Goal: Find specific page/section: Find specific page/section

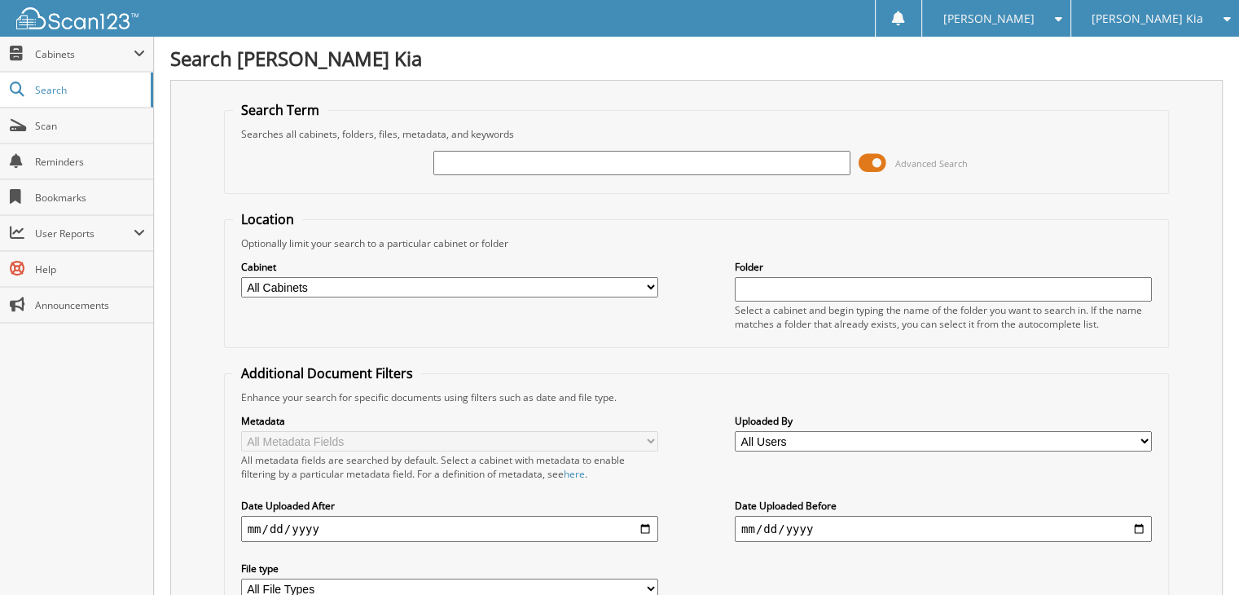
click at [589, 154] on input "text" at bounding box center [642, 163] width 417 height 24
type input "130090"
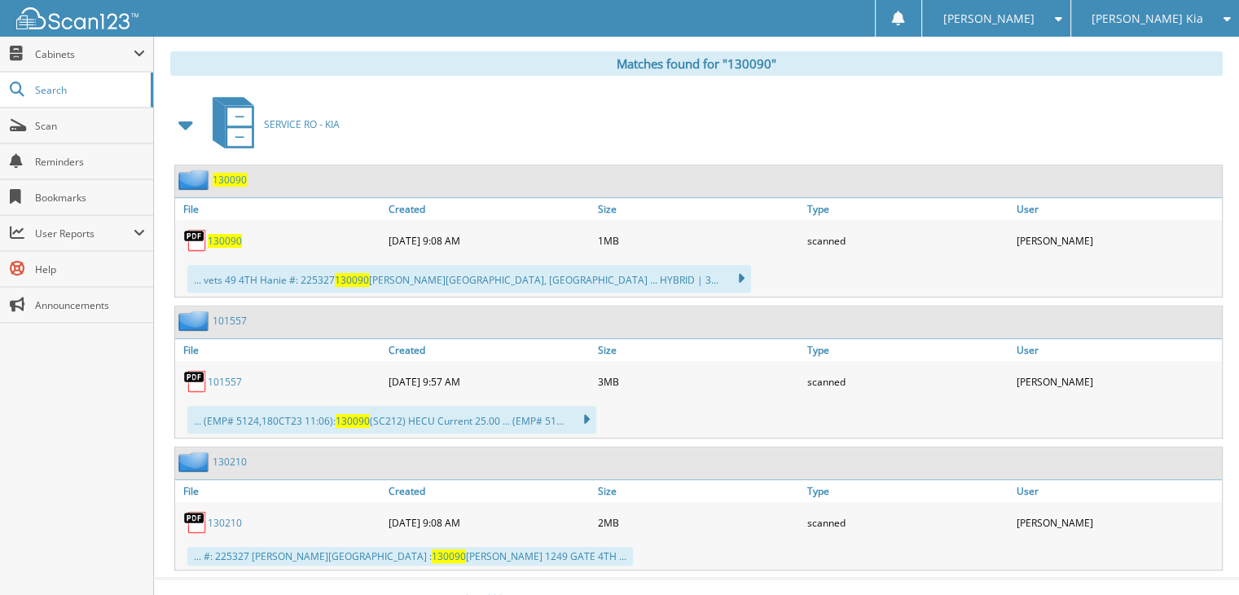
scroll to position [667, 0]
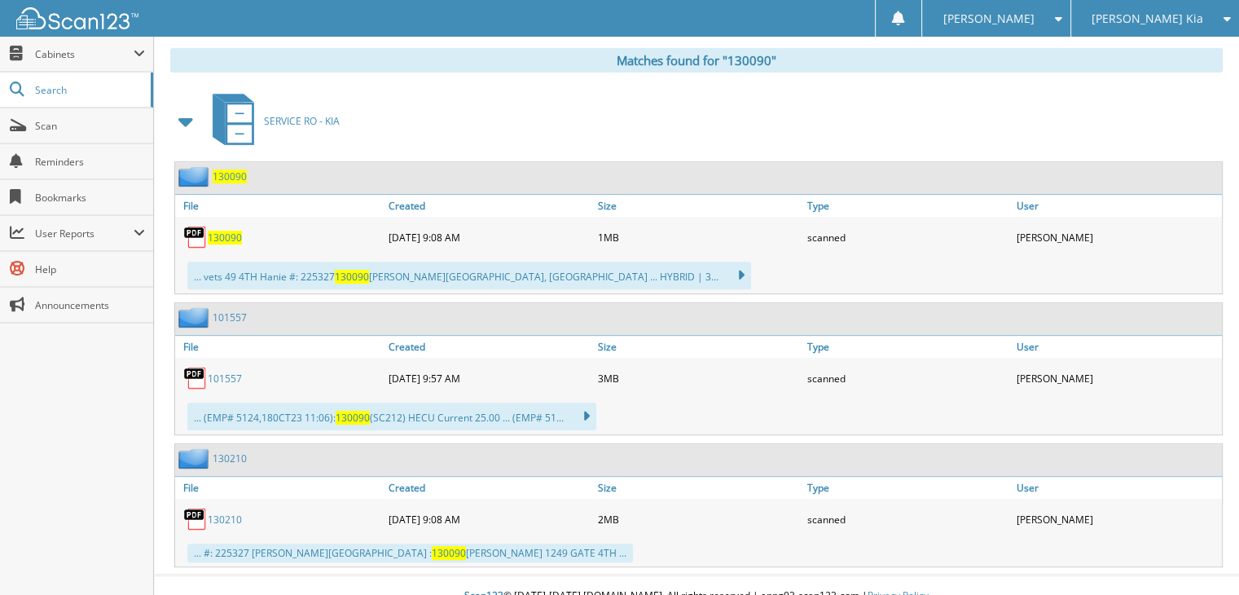
click at [225, 169] on span "130090" at bounding box center [230, 176] width 34 height 14
